Goal: Navigation & Orientation: Find specific page/section

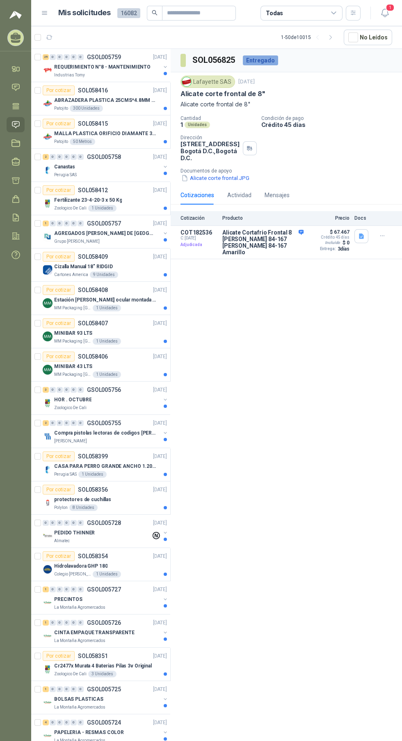
click at [333, 11] on icon at bounding box center [333, 12] width 7 height 7
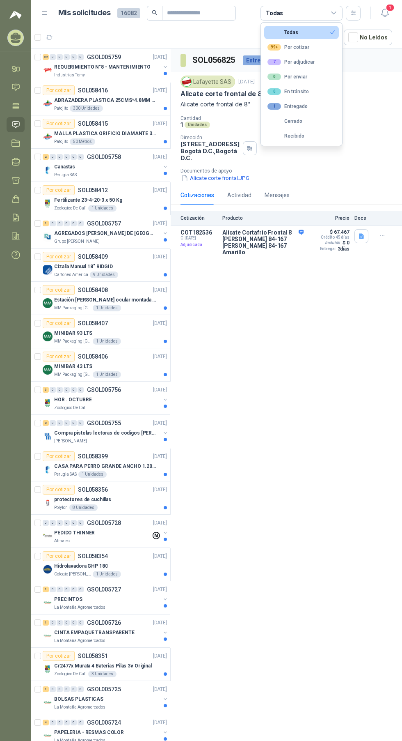
click at [288, 360] on div "SOL056825 Entregado Lafayette SAS [DATE] Alicate corte frontal de 8" Alicate co…" at bounding box center [287, 396] width 232 height 695
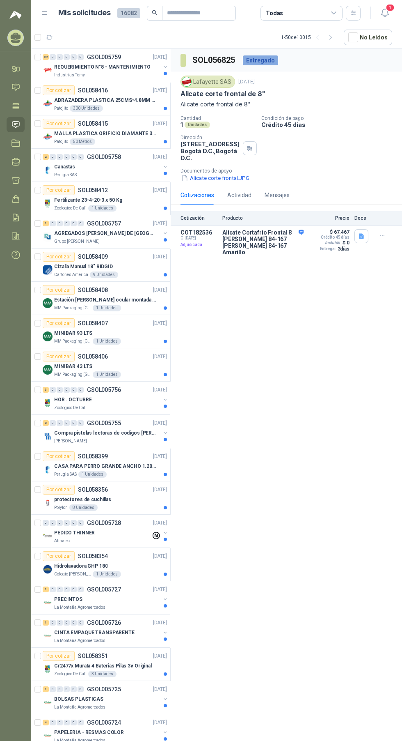
click at [119, 103] on p "ABRAZADERA PLASTICA 25CMS*4.8MM NEGRA" at bounding box center [105, 100] width 102 height 8
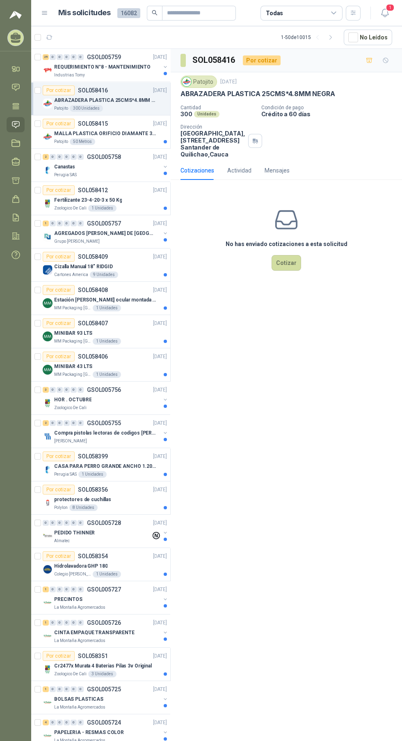
click at [98, 131] on p "MALLA PLASTICA ORIFICIO DIAMANTE 3MM" at bounding box center [105, 134] width 102 height 8
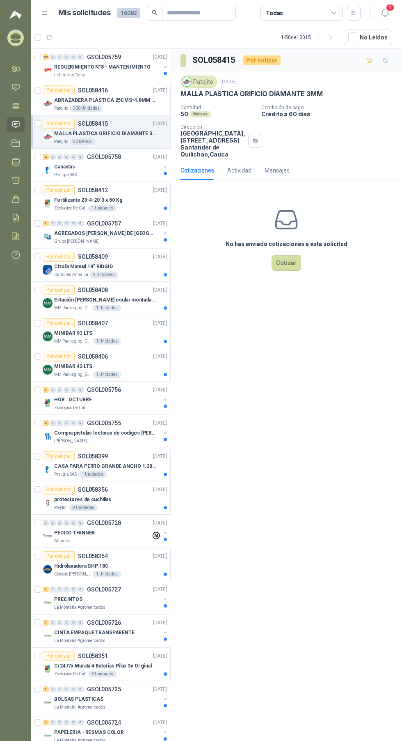
click at [114, 98] on p "ABRAZADERA PLASTICA 25CMS*4.8MM NEGRA" at bounding box center [105, 100] width 102 height 8
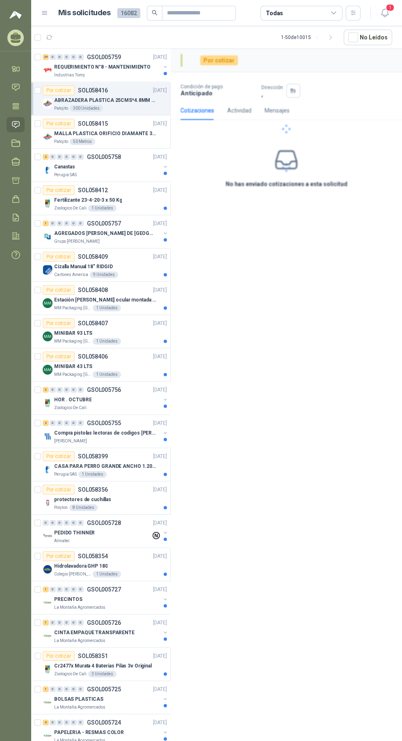
click at [89, 62] on div "REQUERIMIENTO N°8 - MANTENIMIENTO" at bounding box center [107, 67] width 106 height 10
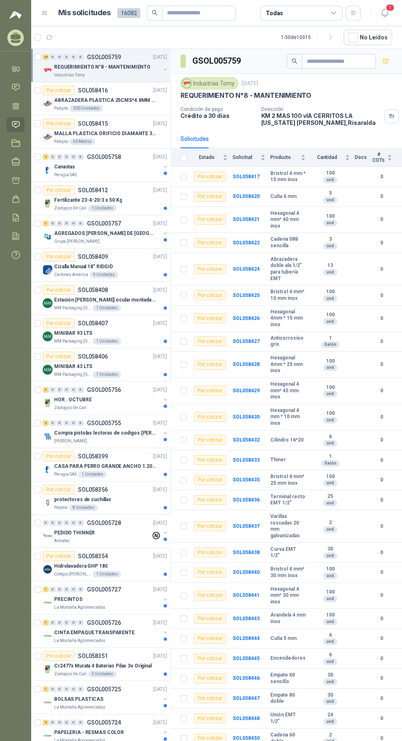
click at [97, 100] on p "ABRAZADERA PLASTICA 25CMS*4.8MM NEGRA" at bounding box center [105, 100] width 102 height 8
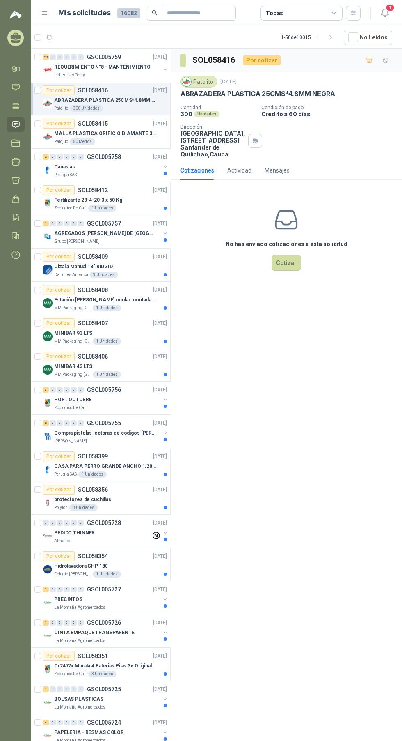
click at [108, 138] on div "MALLA PLASTICA ORIFICIO DIAMANTE 3MM" at bounding box center [110, 134] width 113 height 10
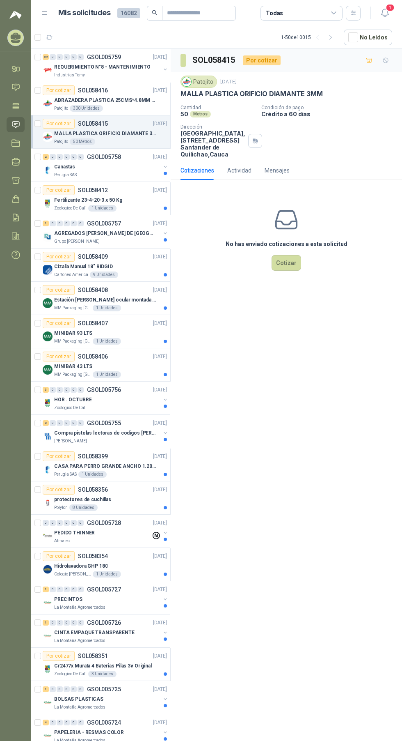
click at [101, 169] on div "Canastas" at bounding box center [107, 167] width 106 height 10
